Goal: Task Accomplishment & Management: Use online tool/utility

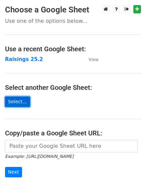
click at [20, 103] on link "Select..." at bounding box center [17, 101] width 25 height 10
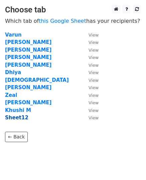
click at [16, 117] on strong "Sheet12" at bounding box center [16, 117] width 23 height 6
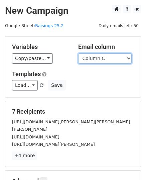
click at [130, 58] on select "Column A Column B Column C Column D Column E" at bounding box center [105, 58] width 54 height 10
select select "Column E"
click at [78, 53] on select "Column A Column B Column C Column D Column E" at bounding box center [105, 58] width 54 height 10
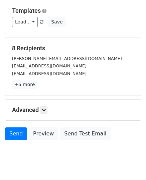
scroll to position [79, 0]
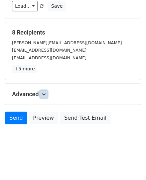
click at [44, 93] on icon at bounding box center [44, 94] width 4 height 4
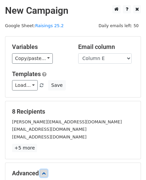
scroll to position [144, 0]
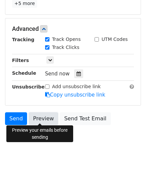
click at [42, 115] on link "Preview" at bounding box center [43, 118] width 29 height 13
click at [41, 118] on link "Preview" at bounding box center [43, 118] width 29 height 13
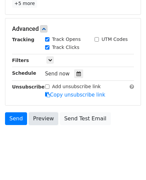
click at [43, 115] on link "Preview" at bounding box center [43, 118] width 29 height 13
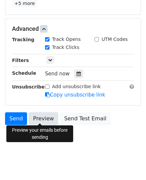
click at [42, 118] on link "Preview" at bounding box center [43, 118] width 29 height 13
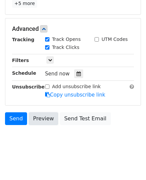
click at [42, 118] on link "Preview" at bounding box center [43, 118] width 29 height 13
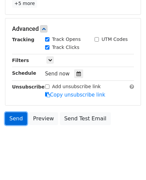
click at [16, 115] on link "Send" at bounding box center [16, 118] width 22 height 13
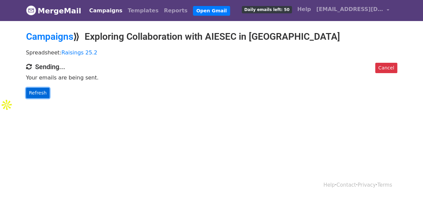
click at [36, 91] on link "Refresh" at bounding box center [38, 93] width 24 height 10
